Goal: Task Accomplishment & Management: Manage account settings

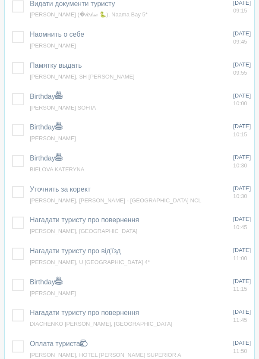
scroll to position [263, 0]
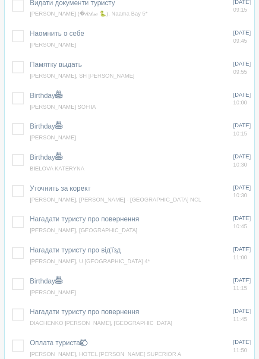
click at [12, 154] on label at bounding box center [12, 154] width 0 height 0
click at [0, 0] on input "checkbox" at bounding box center [0, 0] width 0 height 0
click at [12, 123] on label at bounding box center [12, 123] width 0 height 0
click at [0, 0] on input "checkbox" at bounding box center [0, 0] width 0 height 0
click at [48, 109] on span "[PERSON_NAME] SOFIIA" at bounding box center [63, 106] width 66 height 6
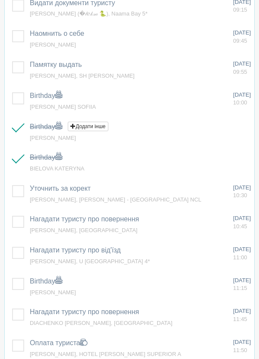
scroll to position [304, 0]
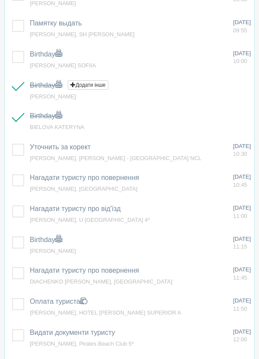
click at [24, 75] on td at bounding box center [16, 61] width 22 height 31
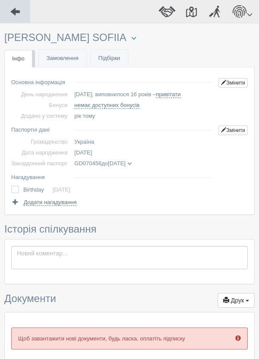
click at [13, 15] on span at bounding box center [14, 11] width 11 height 11
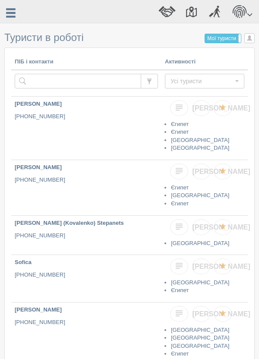
click at [14, 12] on span at bounding box center [10, 13] width 11 height 11
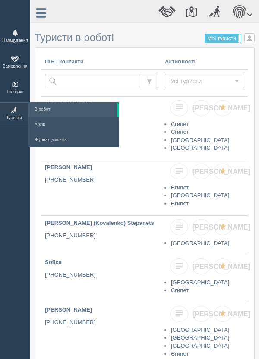
click at [19, 32] on span at bounding box center [15, 33] width 26 height 6
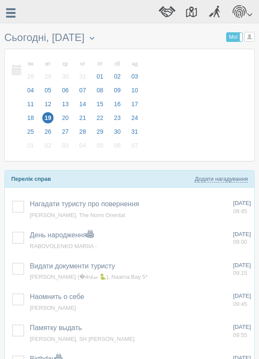
click at [12, 231] on label at bounding box center [12, 231] width 0 height 0
click at [0, 0] on input "checkbox" at bounding box center [0, 0] width 0 height 0
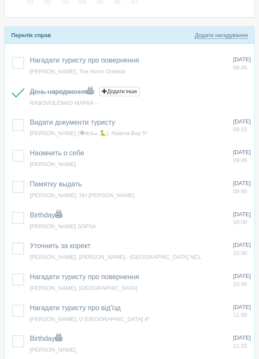
scroll to position [143, 0]
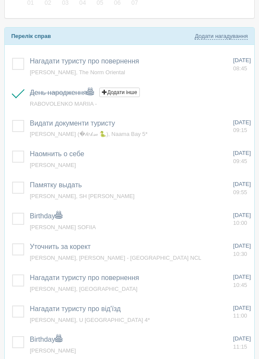
click at [12, 212] on label at bounding box center [12, 212] width 0 height 0
click at [0, 0] on input "checkbox" at bounding box center [0, 0] width 0 height 0
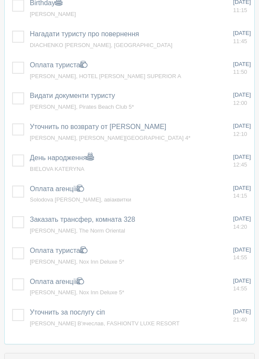
scroll to position [479, 0]
click at [12, 154] on label at bounding box center [12, 154] width 0 height 0
click at [0, 0] on input "checkbox" at bounding box center [0, 0] width 0 height 0
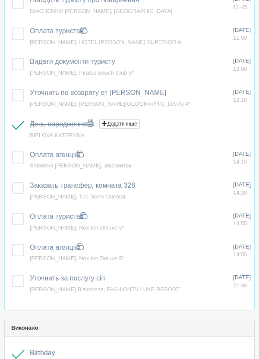
scroll to position [514, 0]
